Goal: Navigation & Orientation: Go to known website

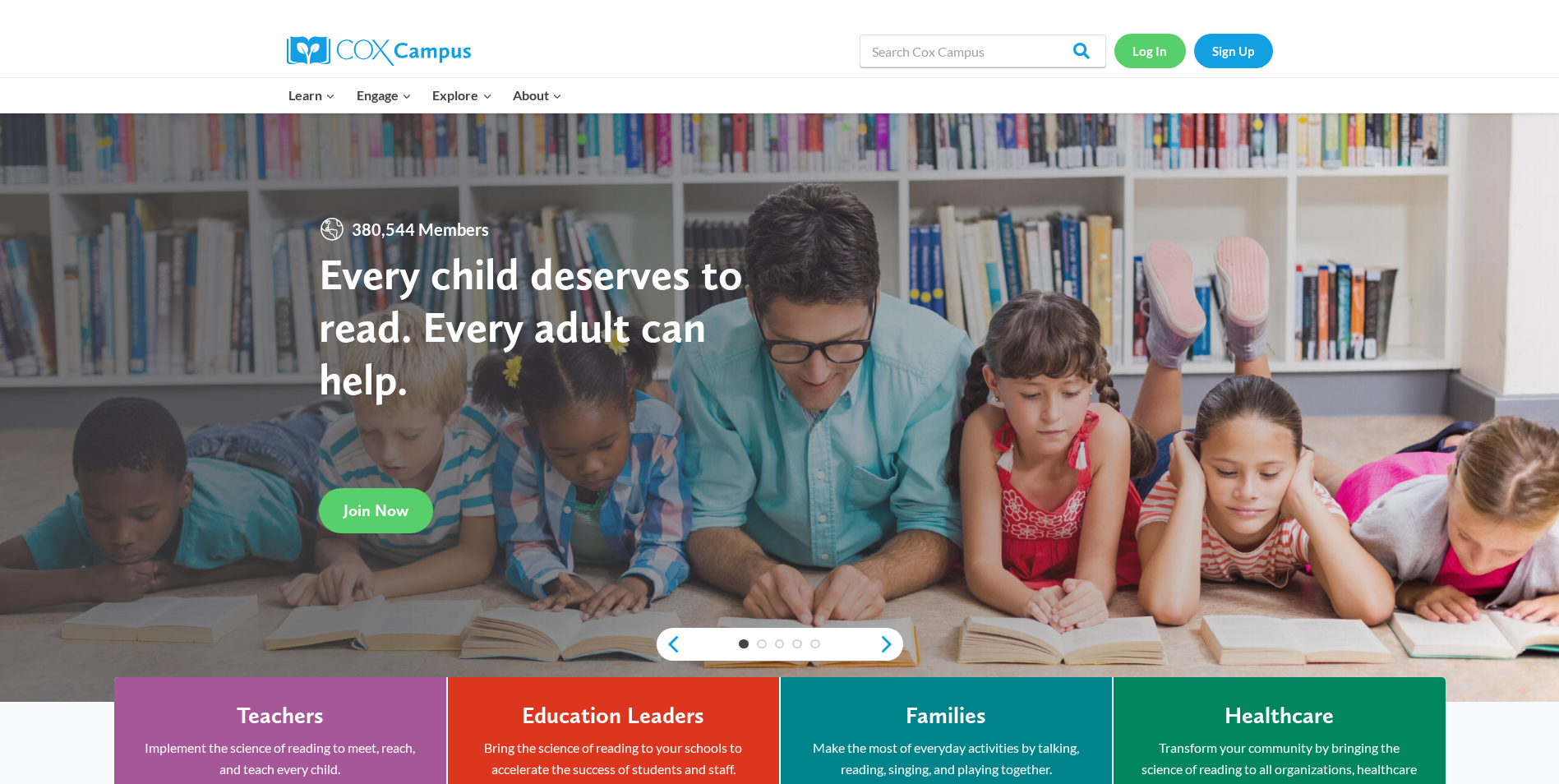
click at [1156, 50] on link "Log In" at bounding box center [1151, 51] width 72 height 34
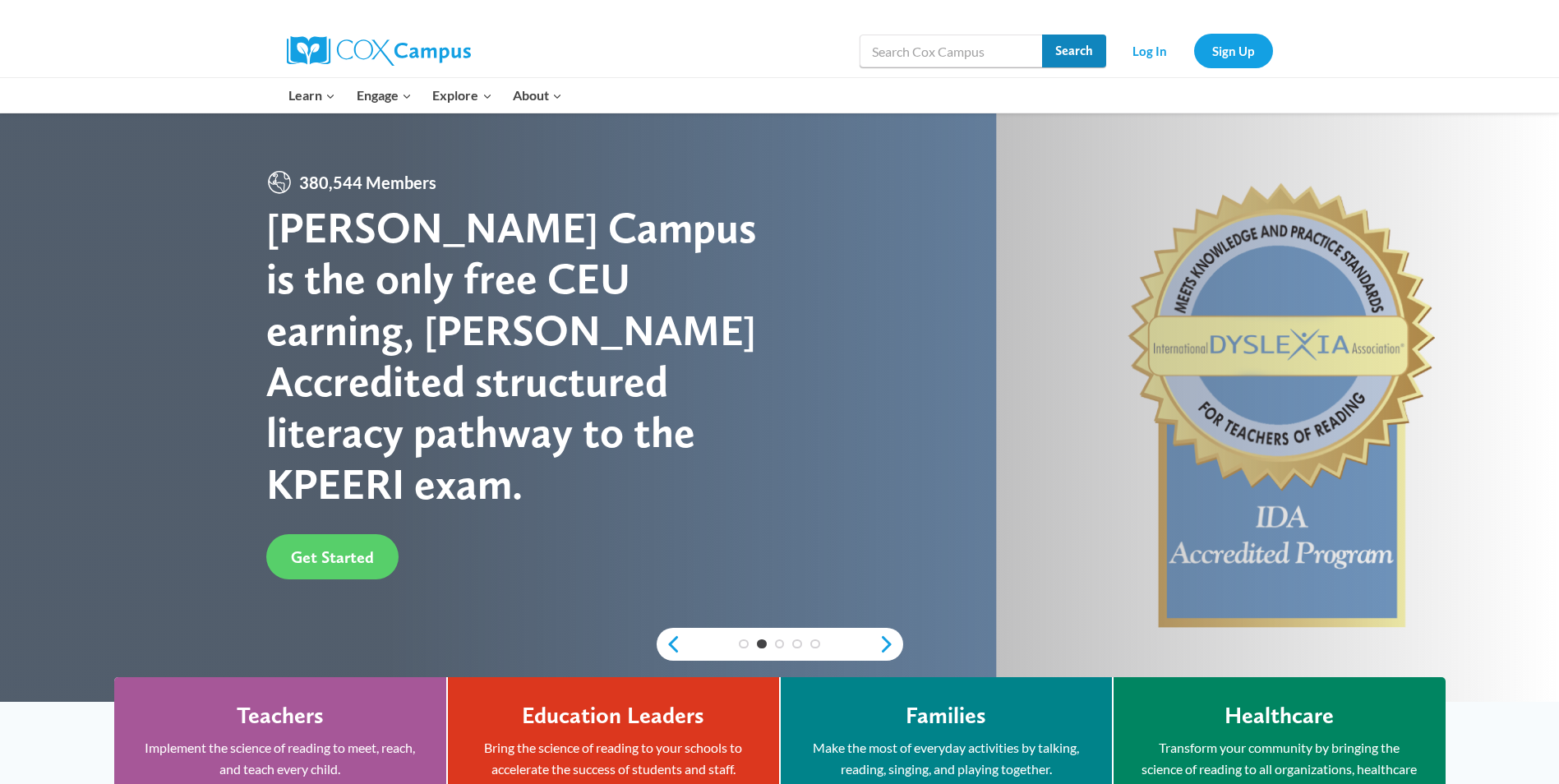
click at [1084, 47] on input "Search" at bounding box center [1074, 51] width 64 height 33
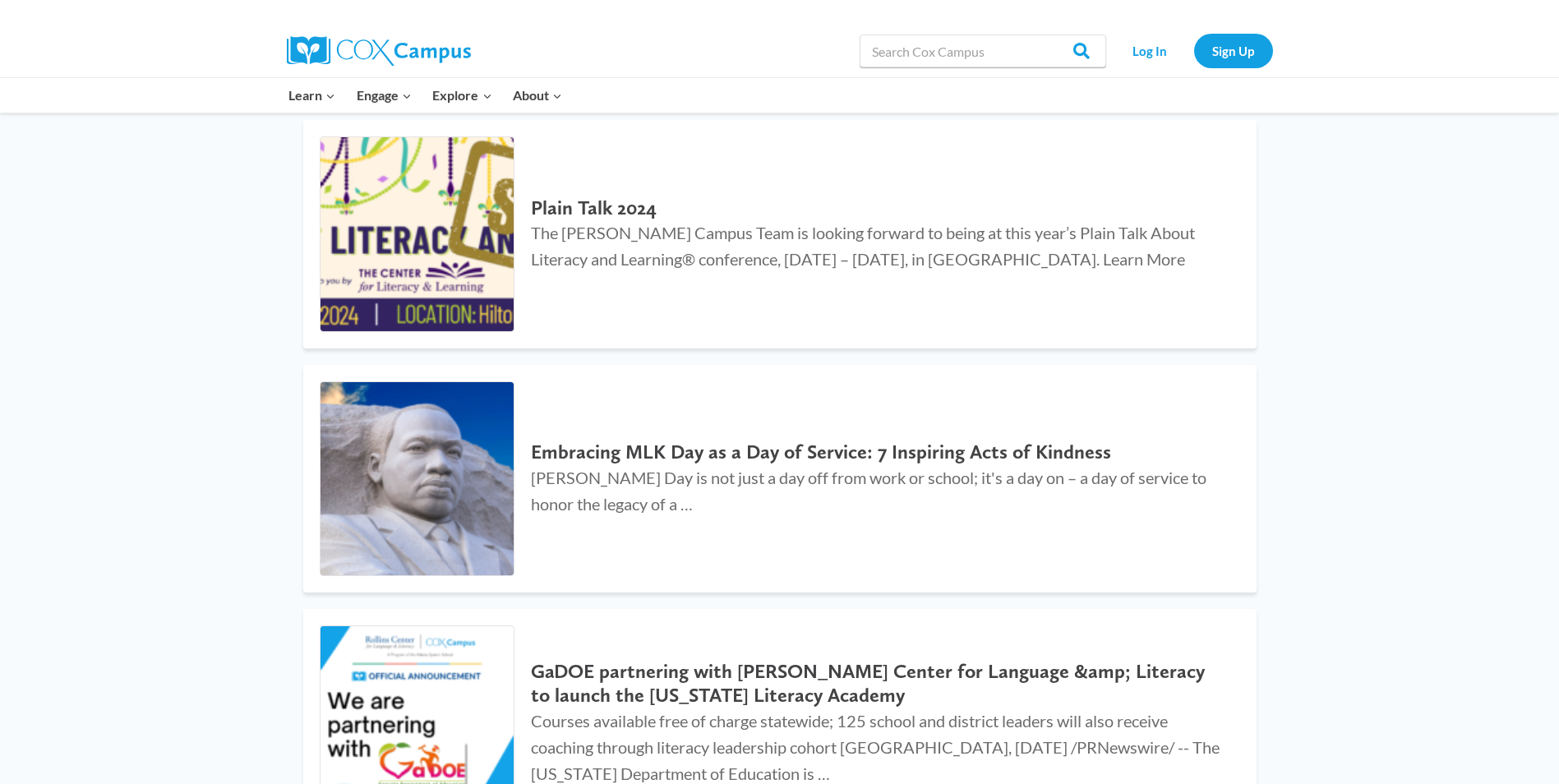
scroll to position [1703, 0]
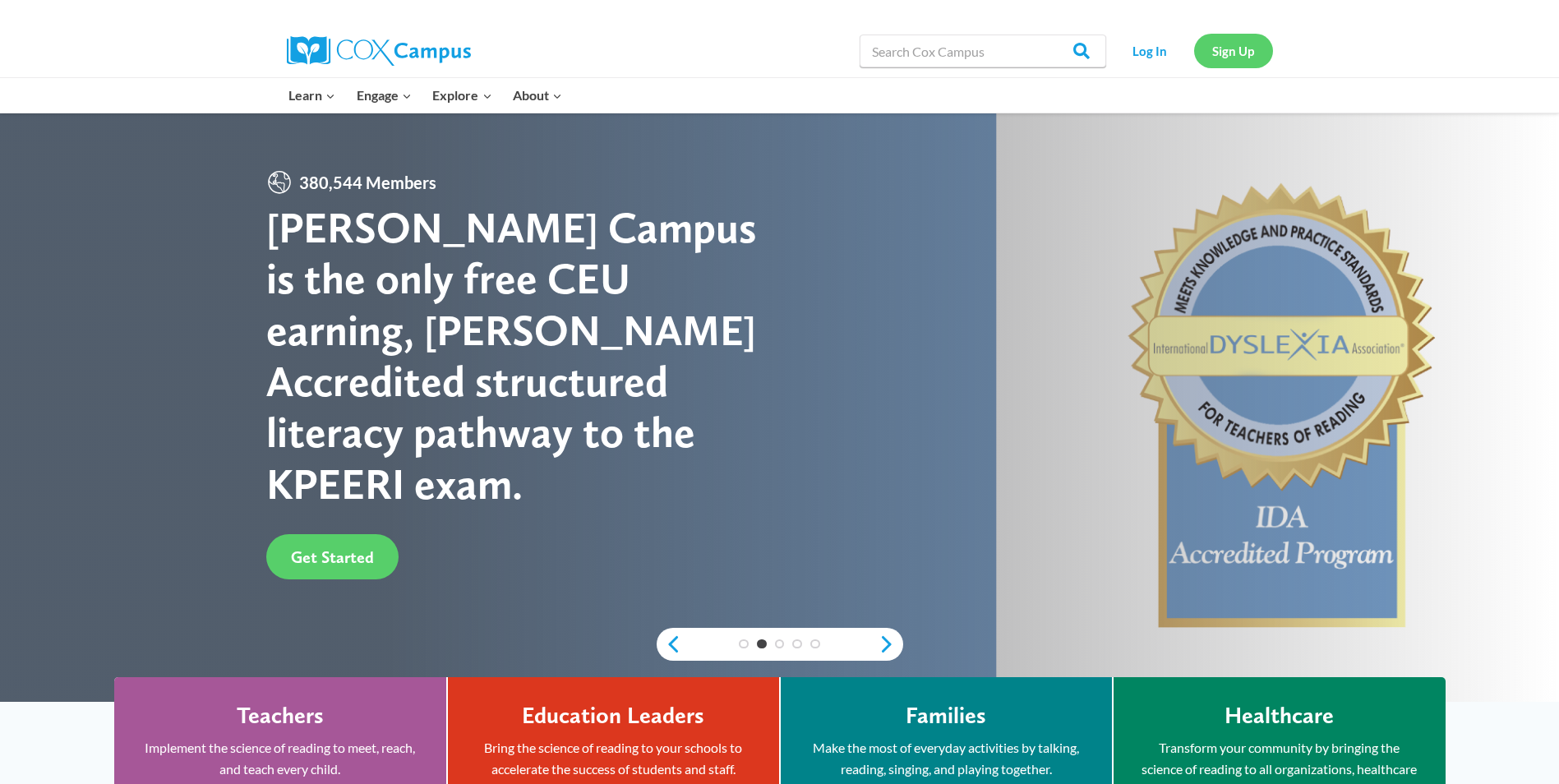
click at [1248, 54] on link "Sign Up" at bounding box center [1234, 51] width 79 height 34
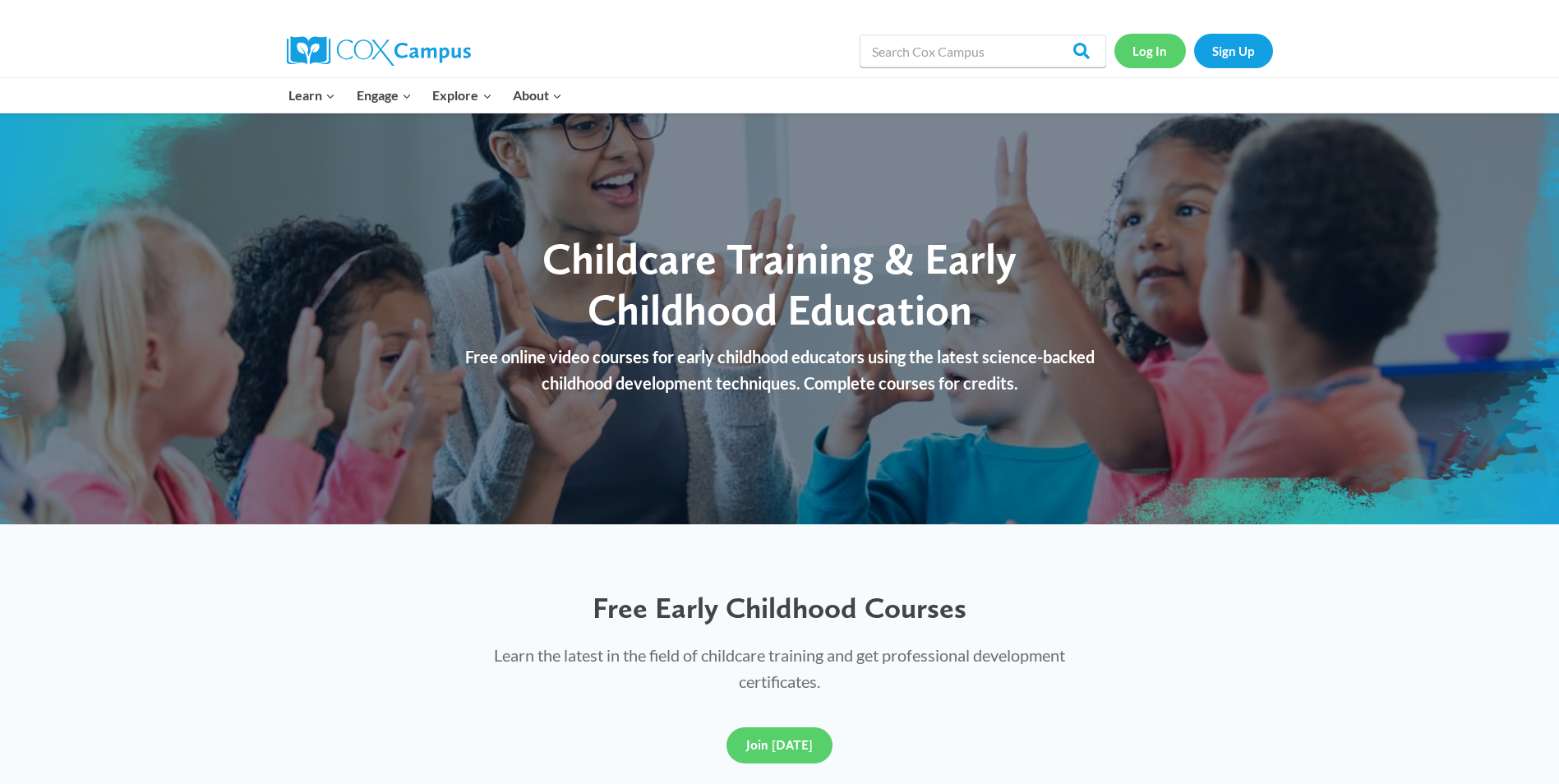
click at [1151, 58] on link "Log In" at bounding box center [1151, 51] width 72 height 34
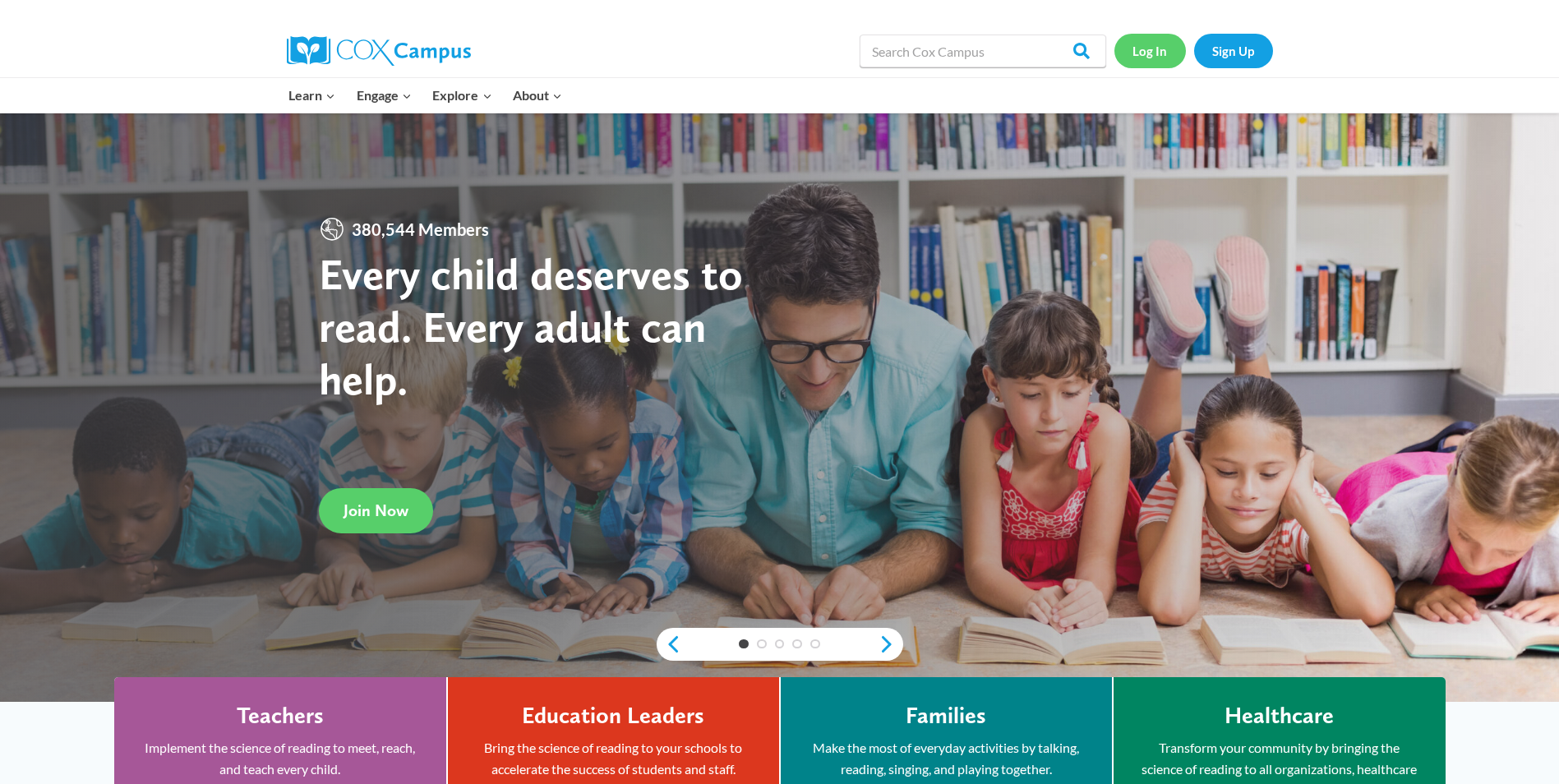
click at [1138, 46] on link "Log In" at bounding box center [1151, 51] width 72 height 34
